Goal: Navigation & Orientation: Find specific page/section

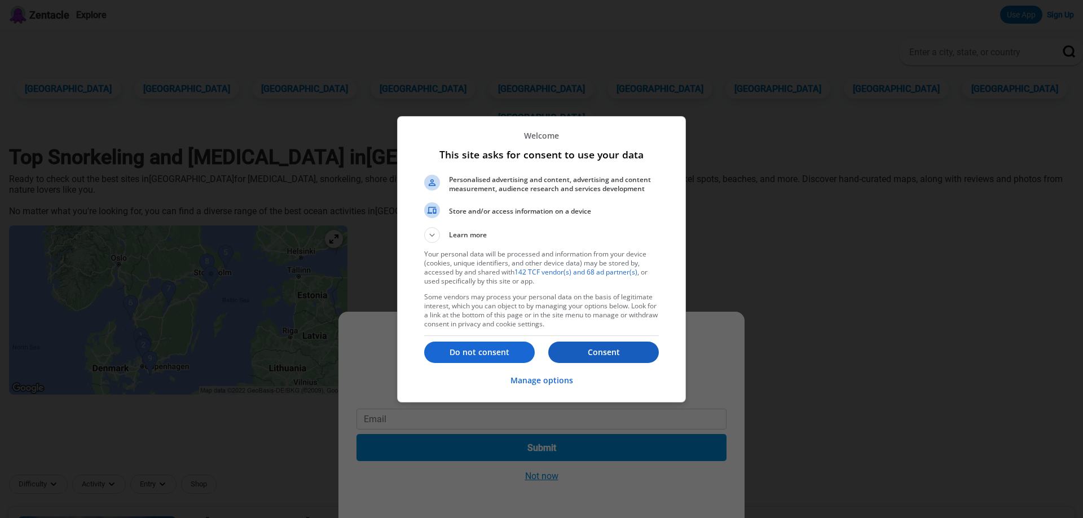
click at [598, 353] on p "Consent" at bounding box center [603, 352] width 111 height 11
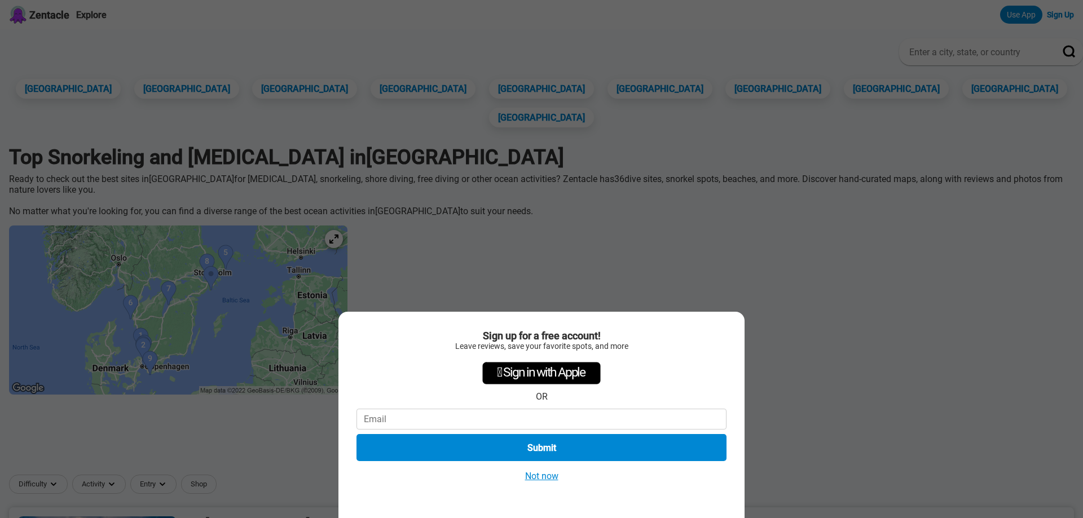
click at [151, 362] on div "Sign up for a free account! Leave reviews, save your favorite spots, and more …" at bounding box center [541, 259] width 1083 height 518
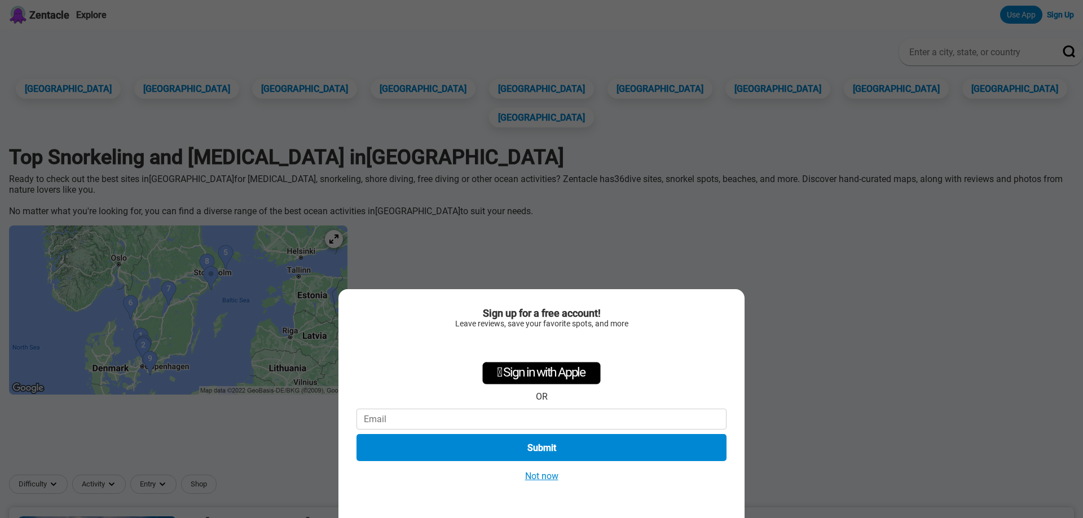
click at [540, 481] on button "Not now" at bounding box center [542, 476] width 40 height 12
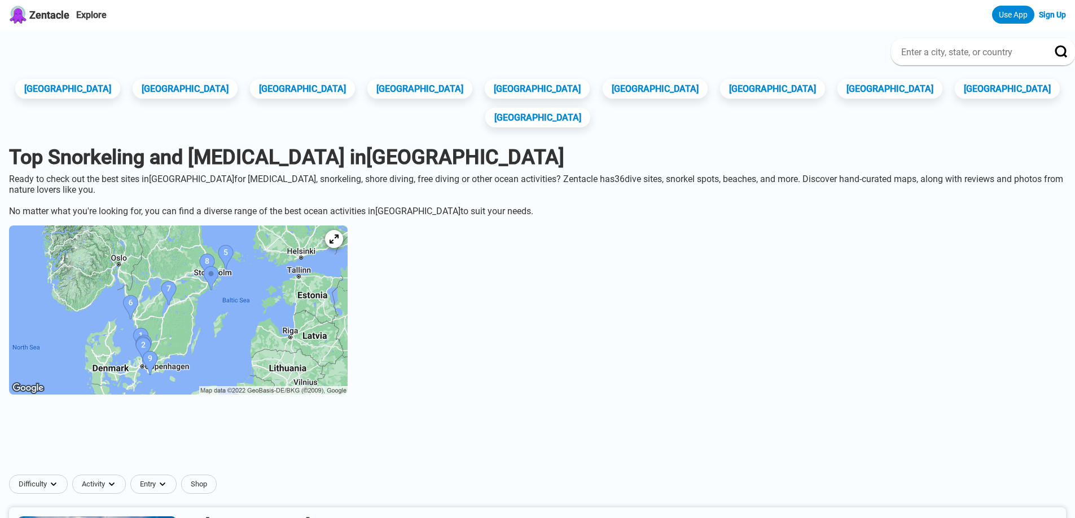
click at [152, 309] on img at bounding box center [178, 310] width 338 height 169
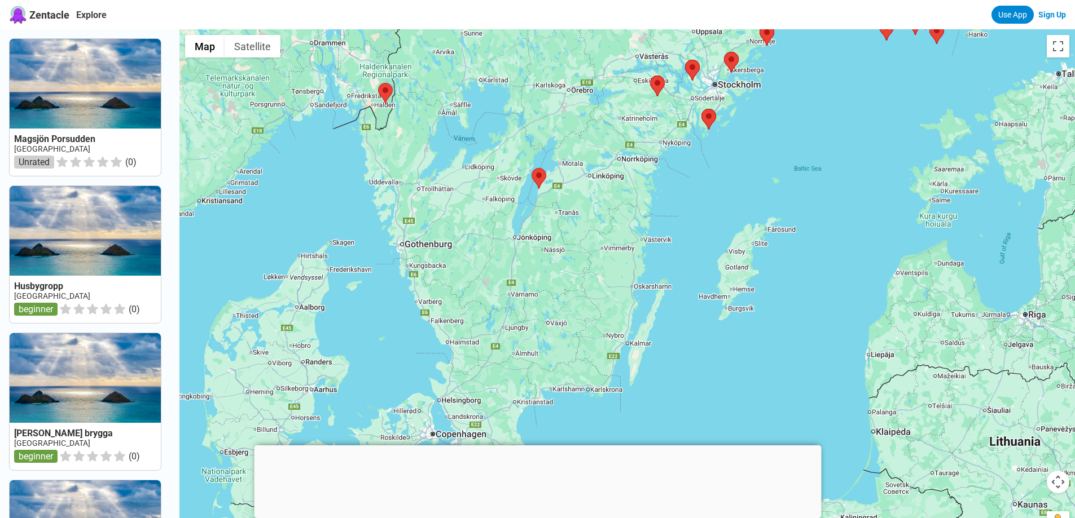
drag, startPoint x: 533, startPoint y: 262, endPoint x: 551, endPoint y: 65, distance: 197.8
click at [551, 65] on div at bounding box center [626, 288] width 895 height 518
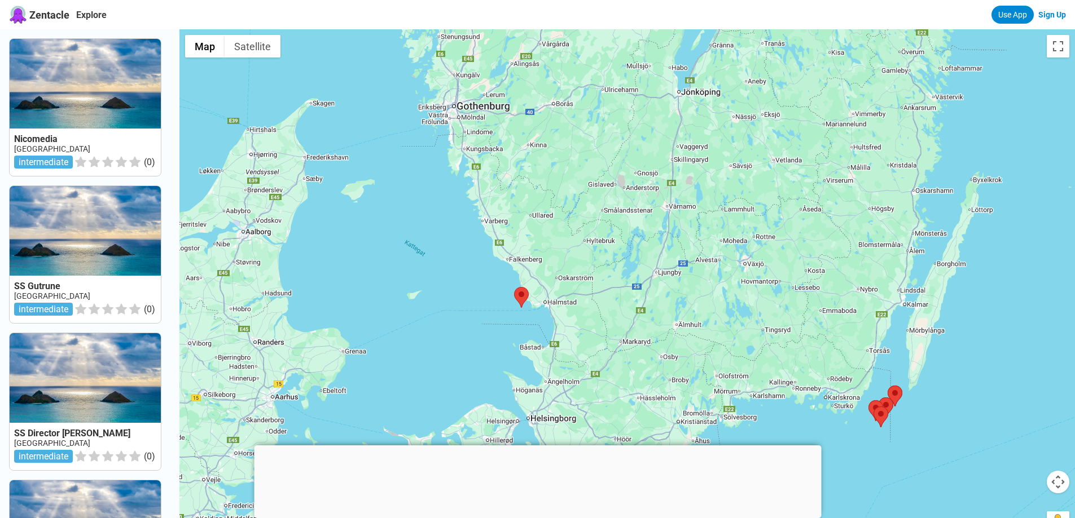
click at [439, 199] on div at bounding box center [626, 288] width 895 height 518
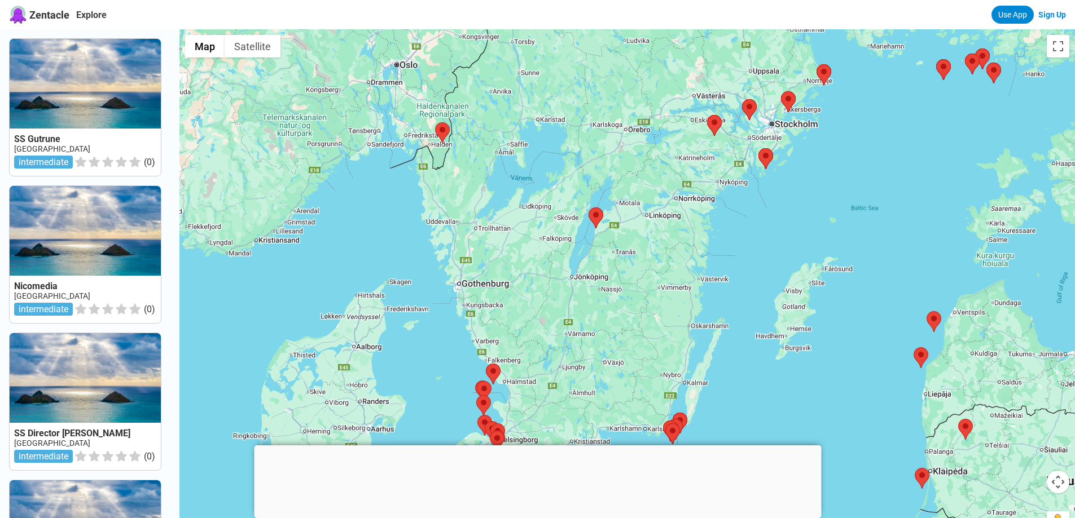
drag, startPoint x: 426, startPoint y: 204, endPoint x: 436, endPoint y: 312, distance: 108.7
click at [436, 312] on div at bounding box center [626, 288] width 895 height 518
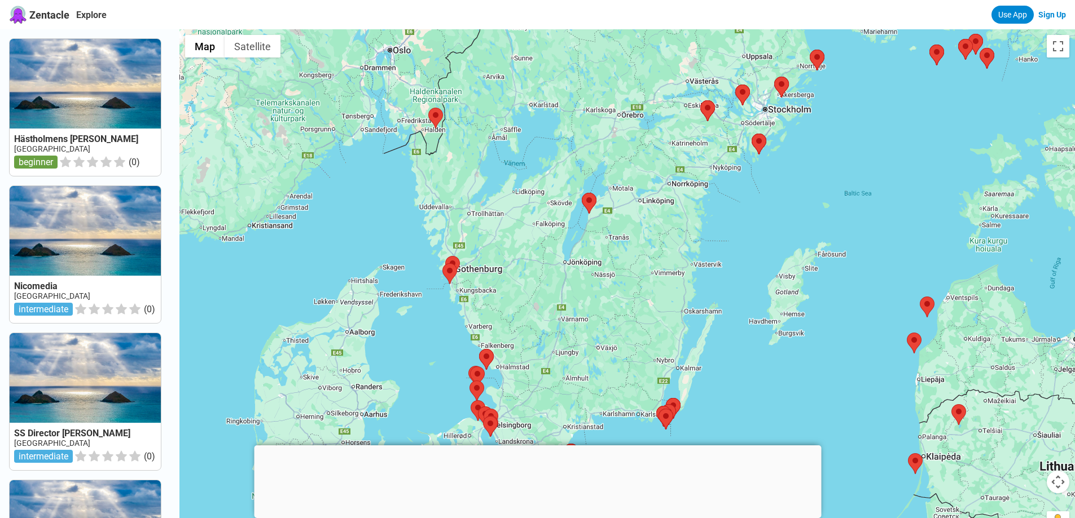
drag, startPoint x: 437, startPoint y: 362, endPoint x: 407, endPoint y: 304, distance: 65.6
click at [407, 304] on div at bounding box center [626, 288] width 895 height 518
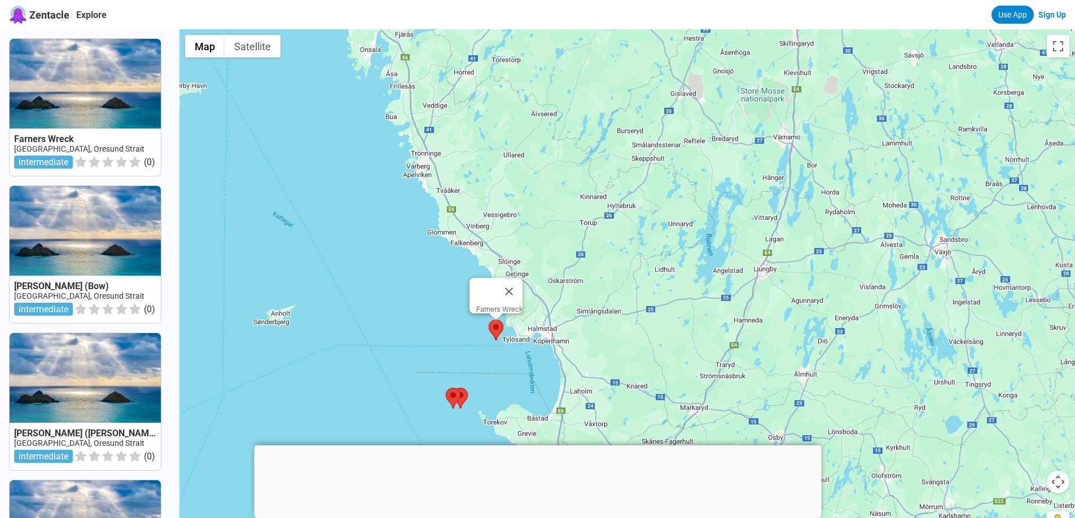
click at [489, 320] on area at bounding box center [489, 320] width 0 height 0
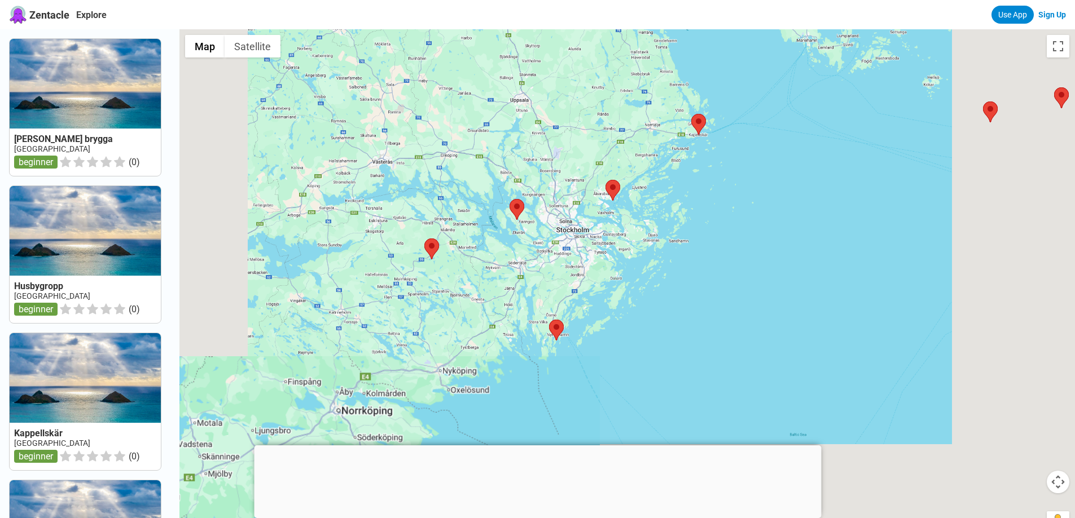
drag, startPoint x: 560, startPoint y: 227, endPoint x: 560, endPoint y: 214, distance: 12.4
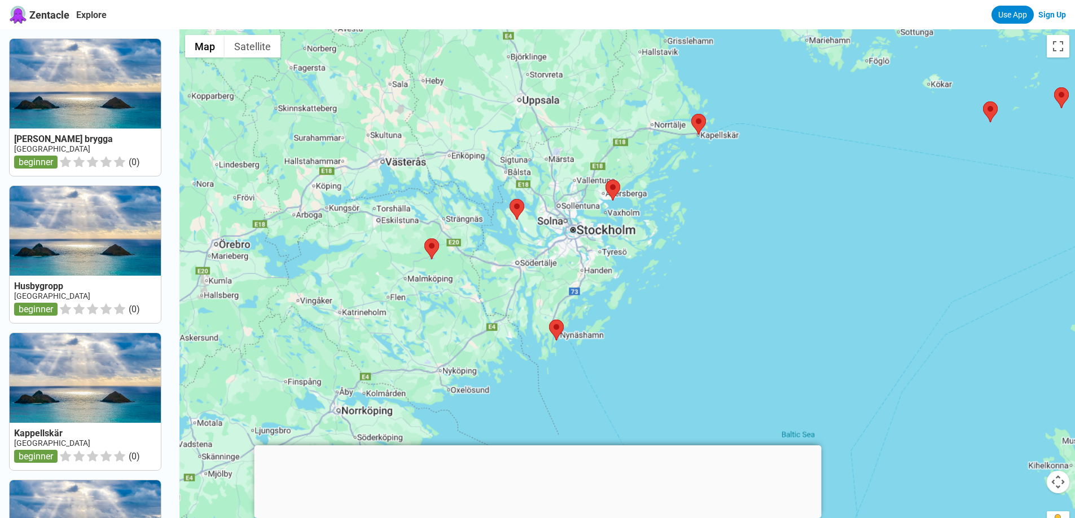
click at [560, 214] on div at bounding box center [626, 288] width 895 height 518
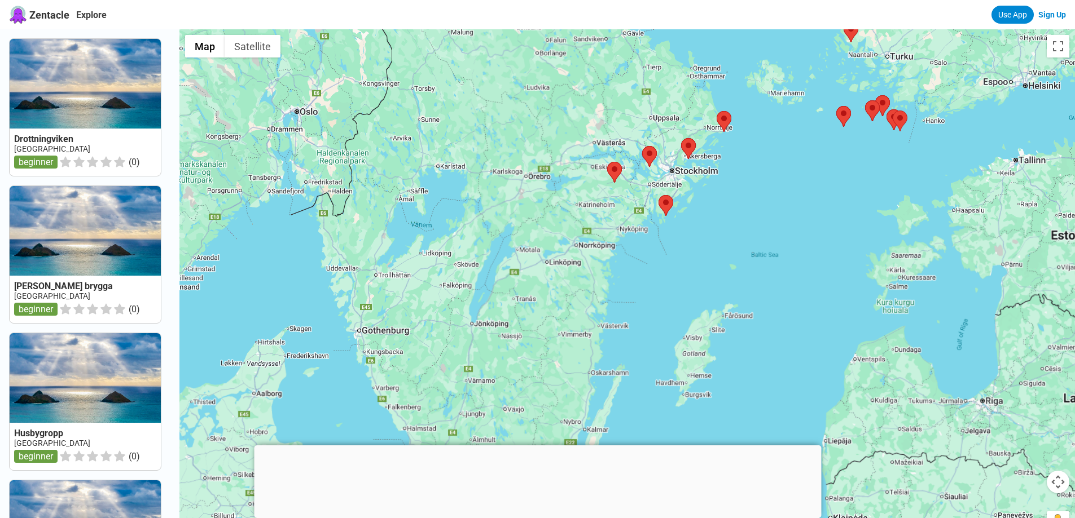
drag, startPoint x: 539, startPoint y: 333, endPoint x: 646, endPoint y: 284, distance: 117.4
click at [646, 284] on div at bounding box center [626, 288] width 895 height 518
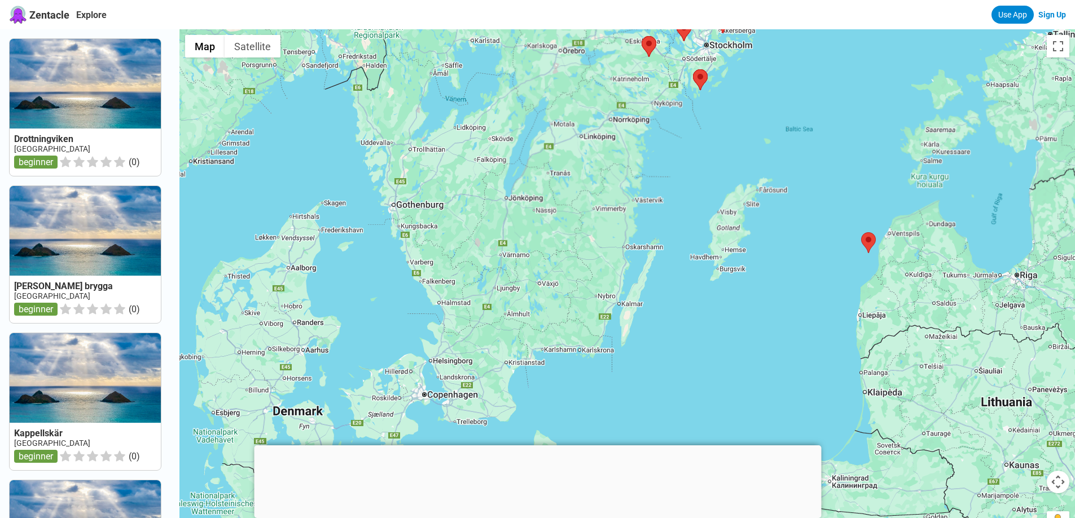
drag, startPoint x: 638, startPoint y: 354, endPoint x: 640, endPoint y: 241, distance: 112.8
click at [640, 241] on div at bounding box center [626, 288] width 895 height 518
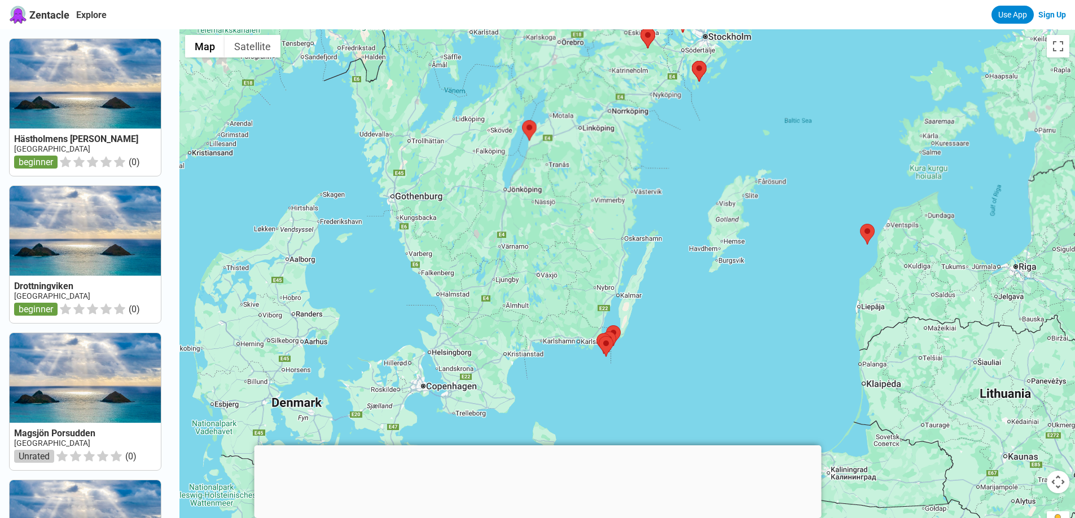
click at [657, 344] on div at bounding box center [626, 288] width 895 height 518
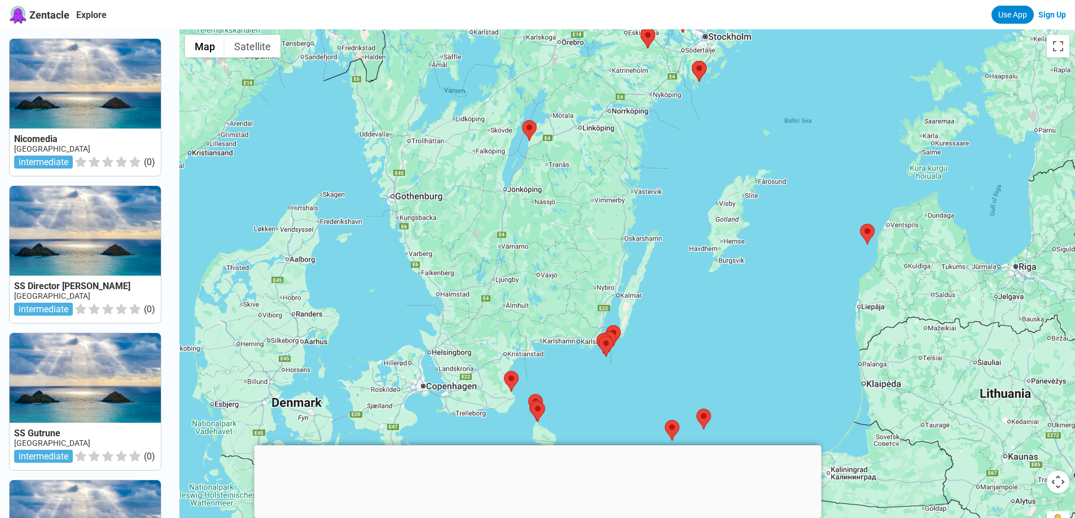
click at [390, 277] on div at bounding box center [626, 288] width 895 height 518
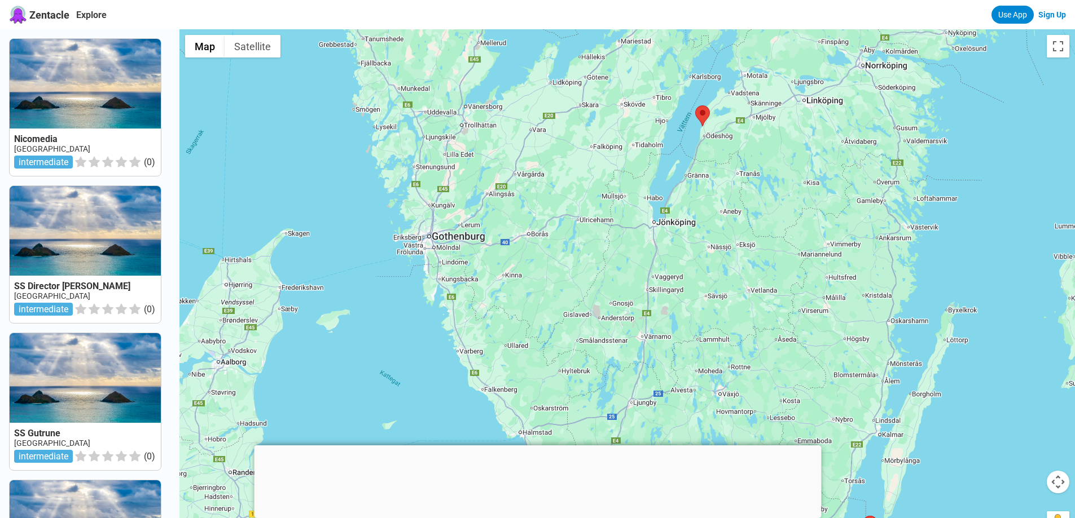
drag, startPoint x: 409, startPoint y: 218, endPoint x: 439, endPoint y: 340, distance: 125.6
click at [439, 340] on div at bounding box center [626, 288] width 895 height 518
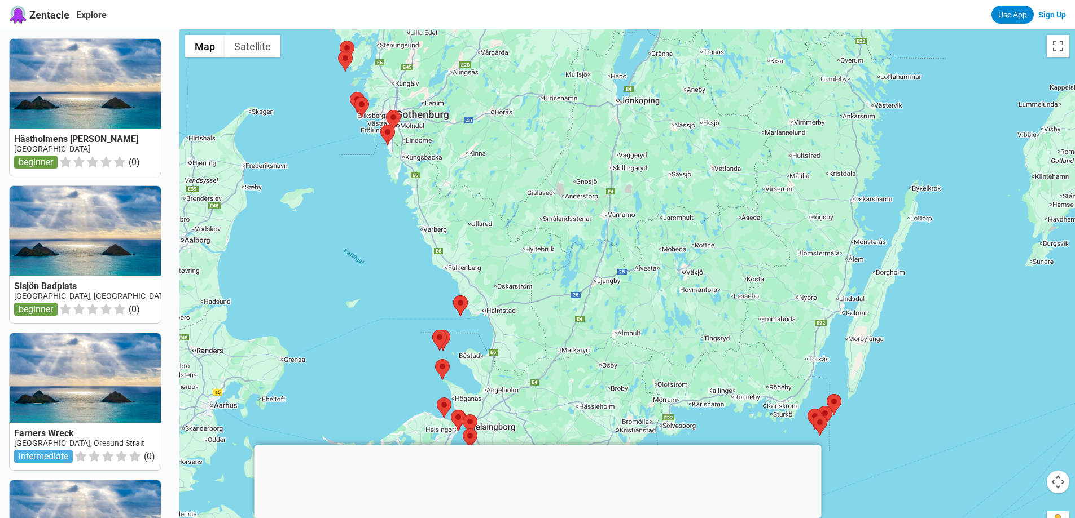
drag, startPoint x: 402, startPoint y: 306, endPoint x: 365, endPoint y: 179, distance: 132.1
click at [365, 179] on div at bounding box center [626, 288] width 895 height 518
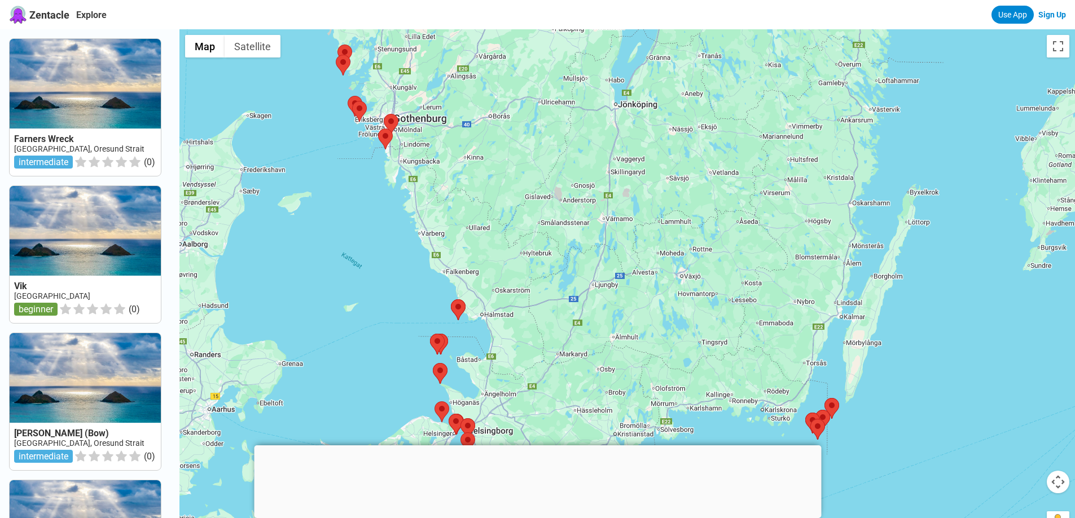
drag, startPoint x: 401, startPoint y: 247, endPoint x: 402, endPoint y: 262, distance: 14.7
click at [402, 262] on div at bounding box center [626, 288] width 895 height 518
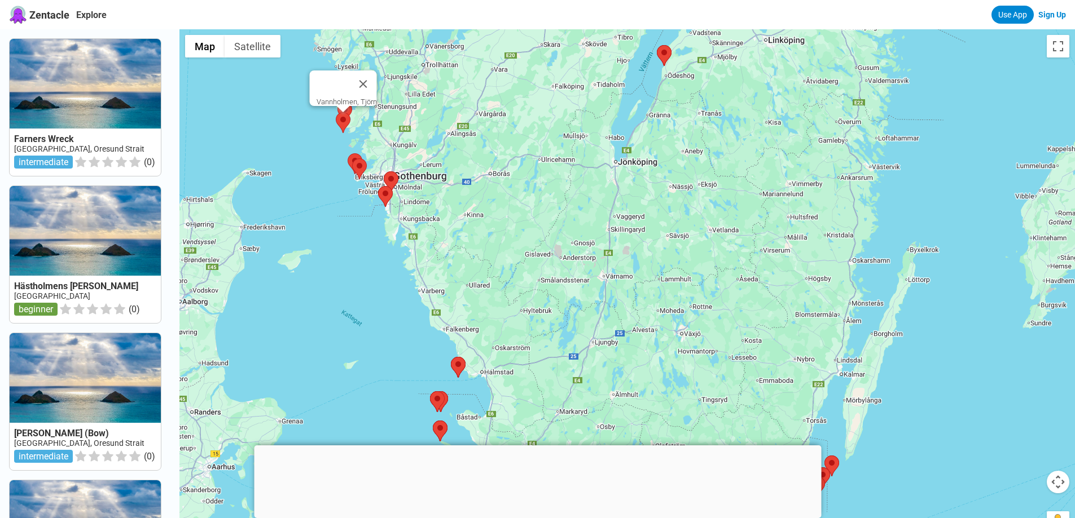
click at [336, 112] on area at bounding box center [336, 112] width 0 height 0
